Goal: Transaction & Acquisition: Book appointment/travel/reservation

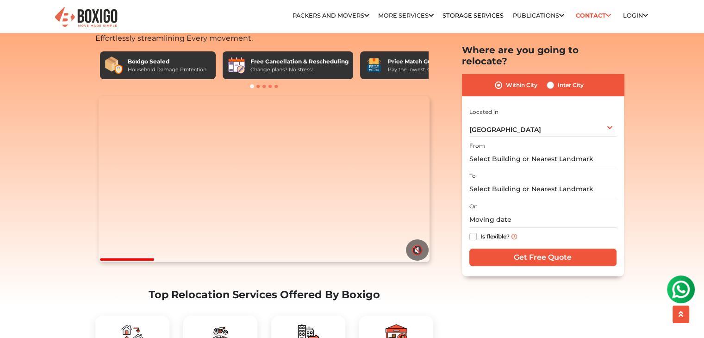
scroll to position [44, 0]
click at [248, 233] on video "Your browser does not support the video tag." at bounding box center [264, 179] width 331 height 166
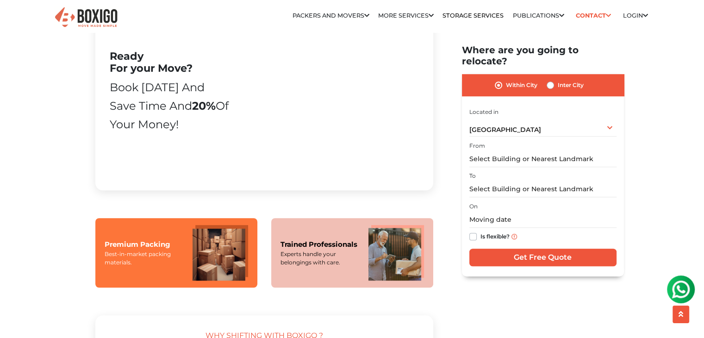
scroll to position [581, 0]
click at [193, 267] on img at bounding box center [221, 253] width 56 height 56
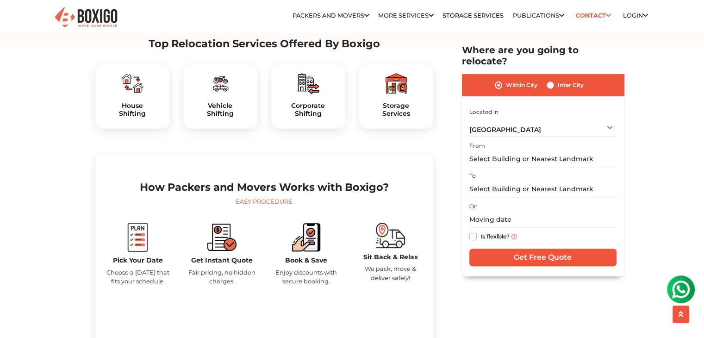
scroll to position [0, 0]
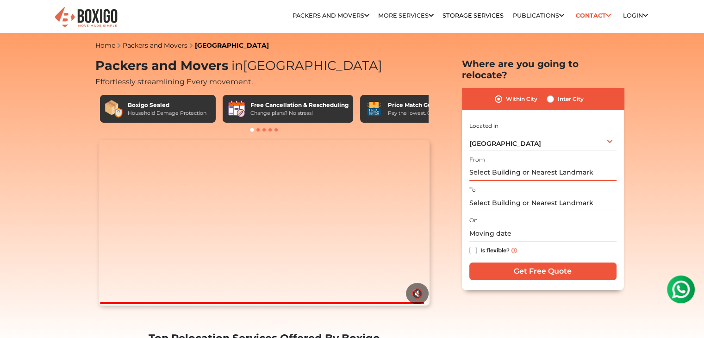
click at [522, 165] on input "text" at bounding box center [542, 173] width 147 height 16
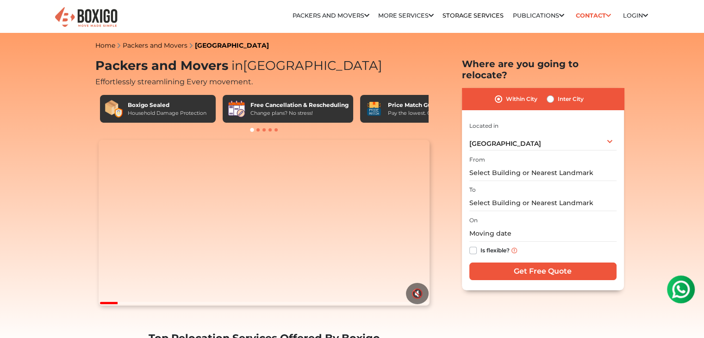
click at [548, 165] on input "text" at bounding box center [542, 173] width 147 height 16
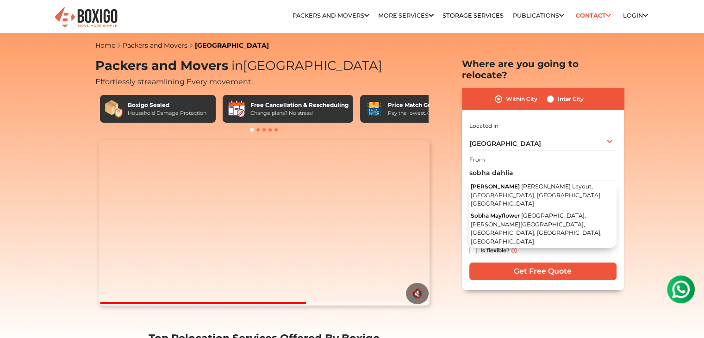
click at [549, 165] on input "sobha dahlia" at bounding box center [542, 173] width 147 height 16
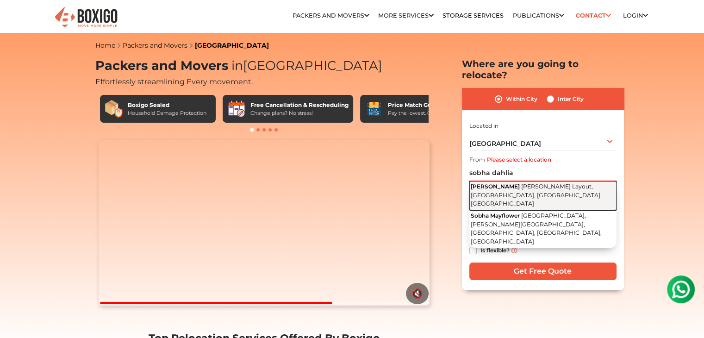
click at [527, 183] on span "[PERSON_NAME] Layout, [GEOGRAPHIC_DATA], [GEOGRAPHIC_DATA], [GEOGRAPHIC_DATA]" at bounding box center [536, 195] width 131 height 24
type input "Sobha Dahlia, Green Glen Layout, Bellandur, Bengaluru, Karnataka"
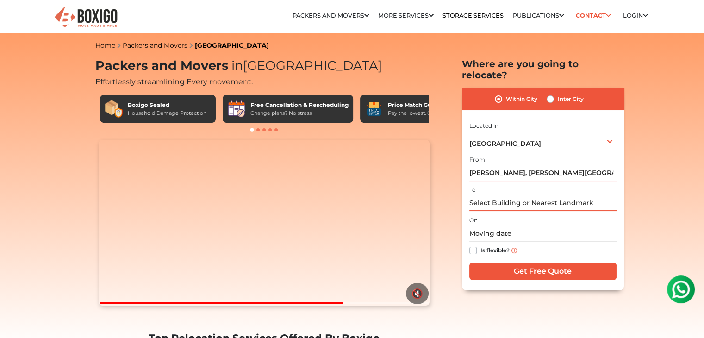
click at [533, 195] on input "text" at bounding box center [542, 203] width 147 height 16
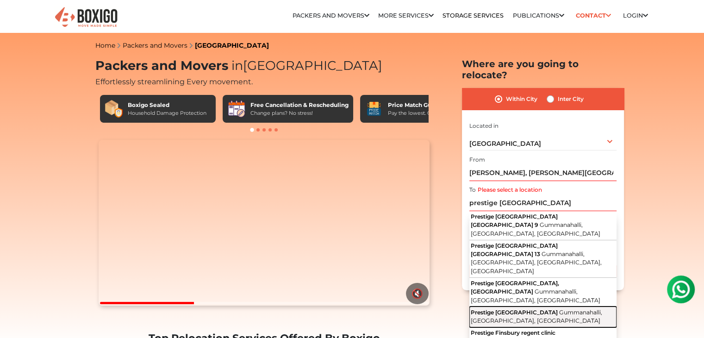
click at [541, 306] on button "Prestige Finsbury Park Gummanahalli, Bengaluru, Karnataka" at bounding box center [542, 316] width 147 height 21
type input "Prestige Finsbury Park, Gummanahalli, Bengaluru, Karnataka"
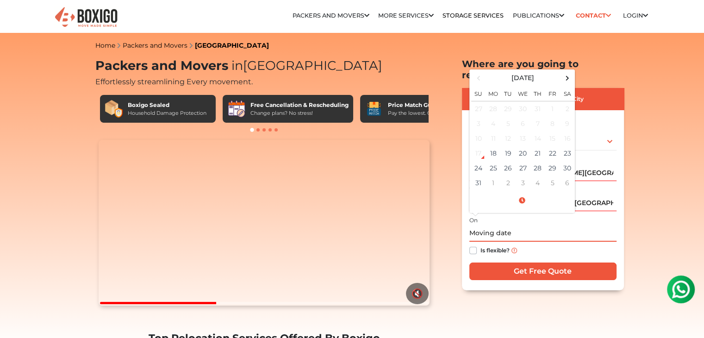
click at [487, 225] on input "text" at bounding box center [542, 233] width 147 height 16
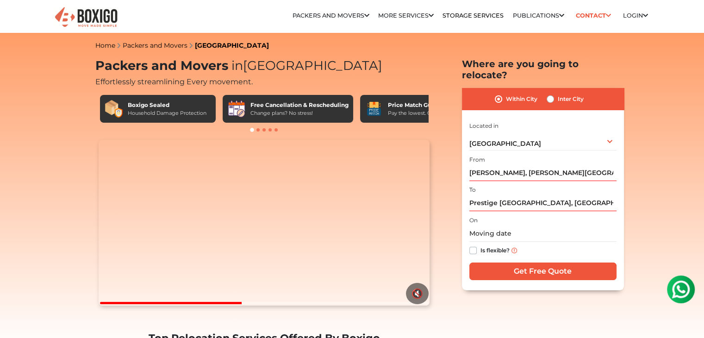
click at [535, 229] on input "text" at bounding box center [542, 233] width 147 height 16
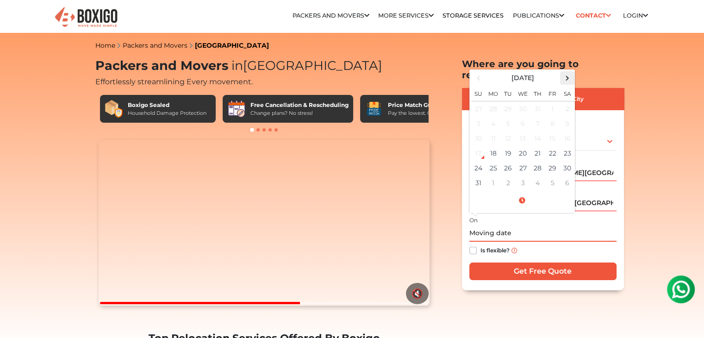
click at [562, 72] on span at bounding box center [567, 78] width 12 height 12
click at [478, 131] on td "14" at bounding box center [478, 138] width 15 height 15
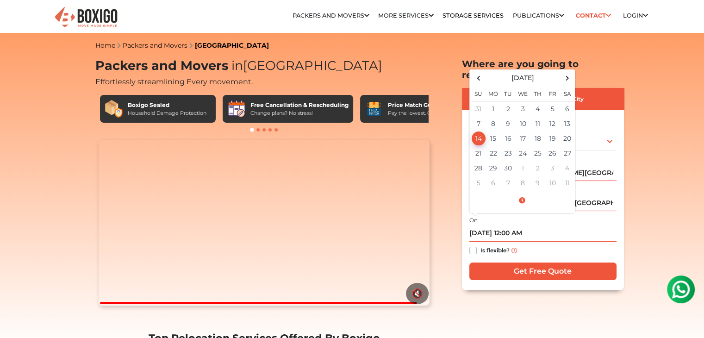
click at [513, 225] on input "09/14/2025 12:00 AM" at bounding box center [542, 233] width 147 height 16
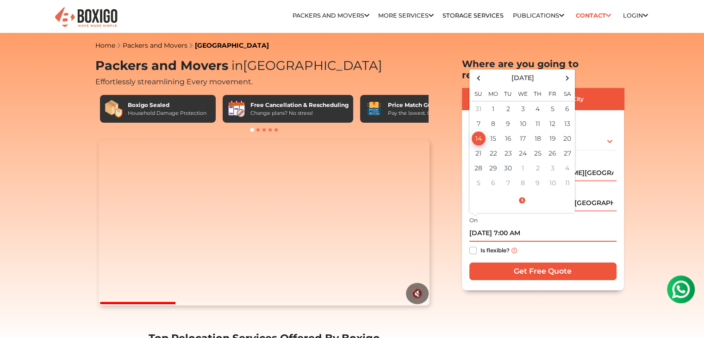
type input "09/14/2025 7:00 AM"
click at [481, 245] on label "Is flexible?" at bounding box center [495, 250] width 29 height 10
click at [473, 245] on input "Is flexible?" at bounding box center [472, 249] width 7 height 9
checkbox input "true"
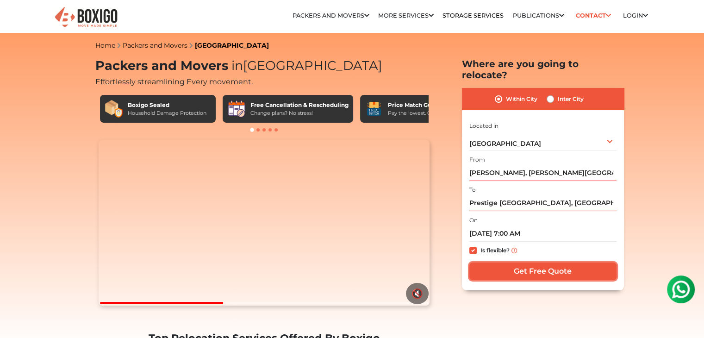
click at [517, 262] on input "Get Free Quote" at bounding box center [542, 271] width 147 height 18
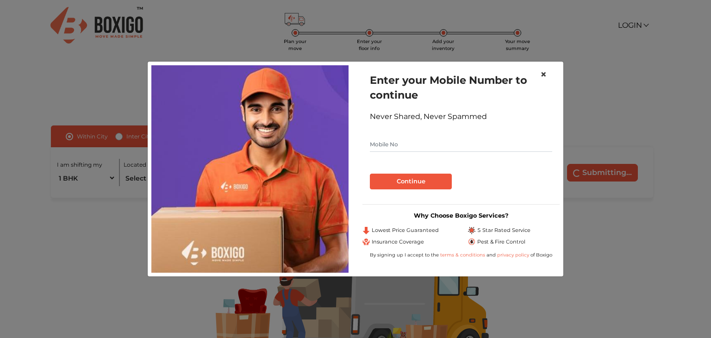
click at [546, 73] on span "×" at bounding box center [543, 74] width 6 height 13
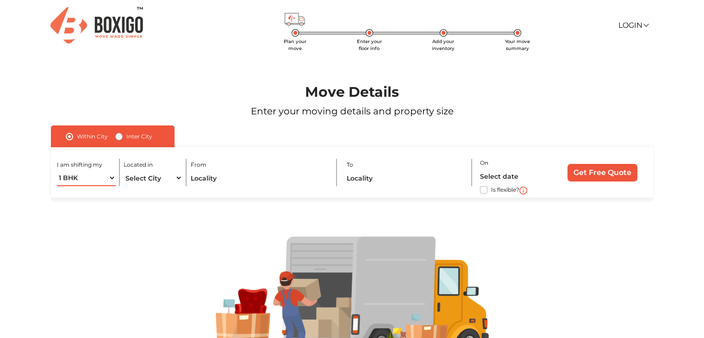
click at [105, 184] on select "1 BHK 2 BHK 3 BHK 3 + BHK FEW ITEMS" at bounding box center [86, 178] width 58 height 16
select select "3 BHK"
click at [57, 170] on select "1 BHK 2 BHK 3 BHK 3 + BHK FEW ITEMS" at bounding box center [86, 178] width 58 height 16
click at [176, 181] on select "Select City [GEOGRAPHIC_DATA] [GEOGRAPHIC_DATA] [GEOGRAPHIC_DATA] [GEOGRAPHIC_D…" at bounding box center [153, 178] width 58 height 16
select select "[GEOGRAPHIC_DATA]"
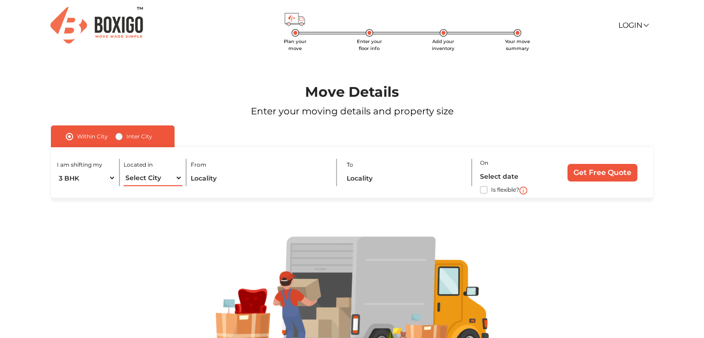
click at [124, 170] on select "Select City [GEOGRAPHIC_DATA] [GEOGRAPHIC_DATA] [GEOGRAPHIC_DATA] [GEOGRAPHIC_D…" at bounding box center [153, 178] width 58 height 16
click at [217, 181] on input "text" at bounding box center [260, 178] width 138 height 16
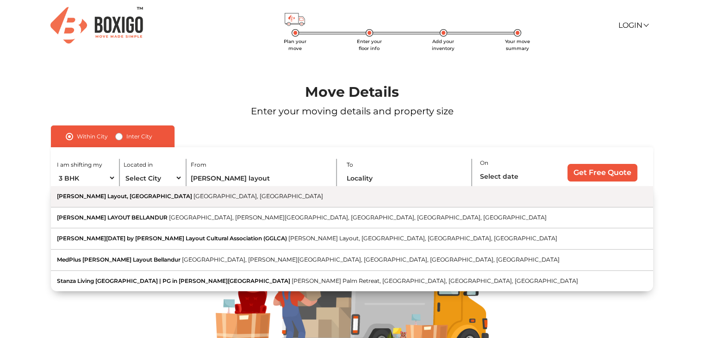
click at [195, 200] on button "[PERSON_NAME] Layout, [GEOGRAPHIC_DATA] [GEOGRAPHIC_DATA], [GEOGRAPHIC_DATA]" at bounding box center [352, 196] width 602 height 21
type input "[PERSON_NAME] Layout, [GEOGRAPHIC_DATA], [GEOGRAPHIC_DATA], [GEOGRAPHIC_DATA]"
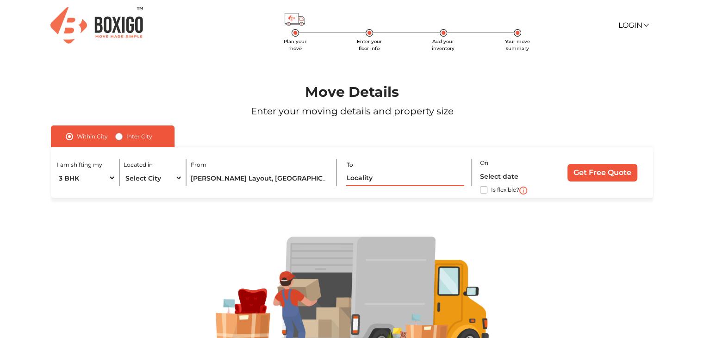
click at [382, 180] on input "text" at bounding box center [405, 178] width 118 height 16
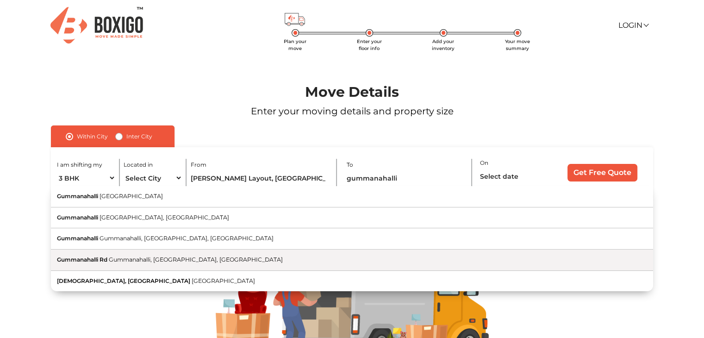
click at [176, 264] on button "[DEMOGRAPHIC_DATA] Rd Gummanahalli, [GEOGRAPHIC_DATA], [GEOGRAPHIC_DATA]" at bounding box center [352, 260] width 602 height 21
type input "Gummanahalli Rd, [DEMOGRAPHIC_DATA], [GEOGRAPHIC_DATA], [GEOGRAPHIC_DATA]"
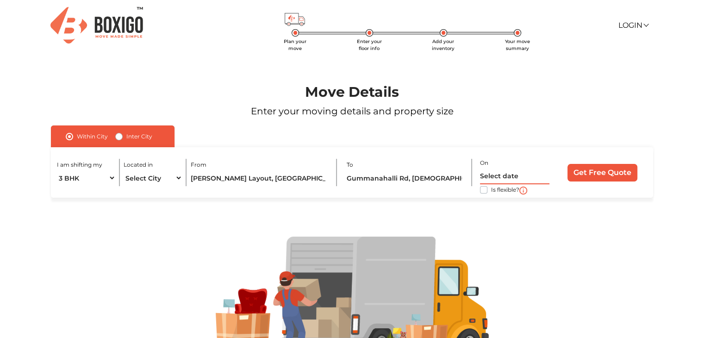
click at [511, 173] on input "text" at bounding box center [514, 176] width 69 height 16
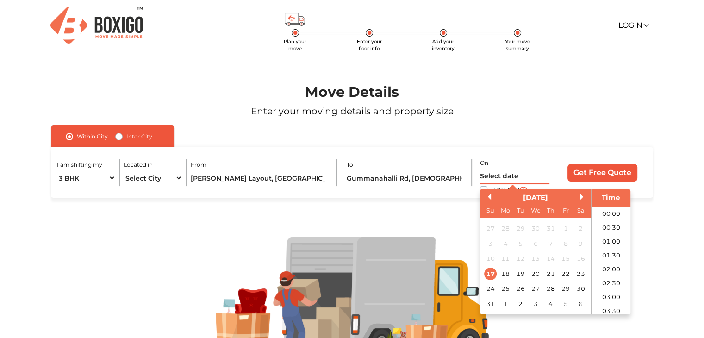
scroll to position [481, 0]
click at [581, 199] on button "Next Month" at bounding box center [583, 197] width 6 height 6
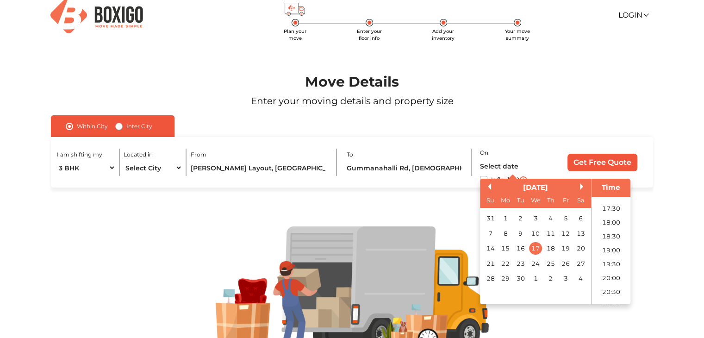
scroll to position [9, 0]
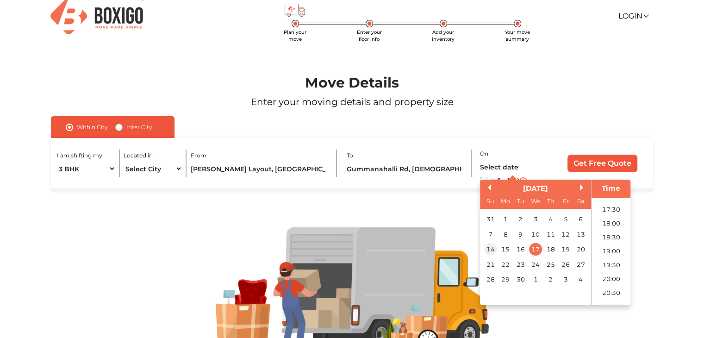
click at [492, 251] on div "14" at bounding box center [490, 250] width 12 height 12
click at [616, 252] on li "08:00" at bounding box center [611, 252] width 39 height 14
type input "[DATE] 8:00 AM"
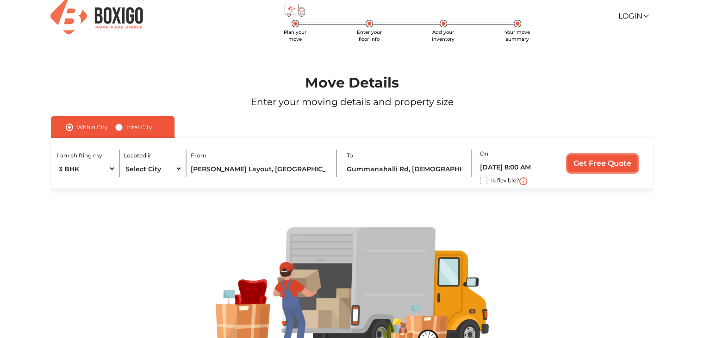
click at [598, 164] on input "Get Free Quote" at bounding box center [603, 164] width 70 height 18
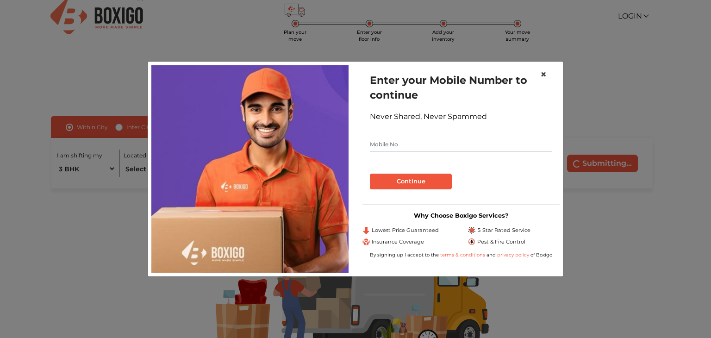
click at [546, 76] on span "×" at bounding box center [543, 74] width 6 height 13
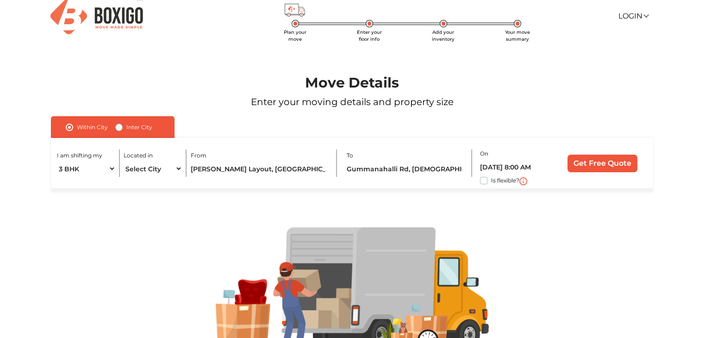
click at [546, 79] on h1 "Move Details" at bounding box center [352, 83] width 648 height 17
